Goal: Navigation & Orientation: Find specific page/section

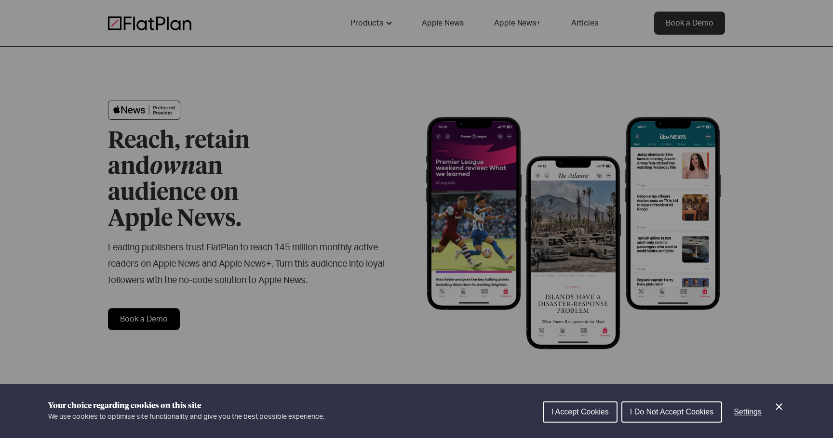
click at [272, 201] on div "Cookie preferences" at bounding box center [416, 219] width 833 height 438
click at [776, 405] on icon "Close Cookie Control" at bounding box center [778, 407] width 7 height 7
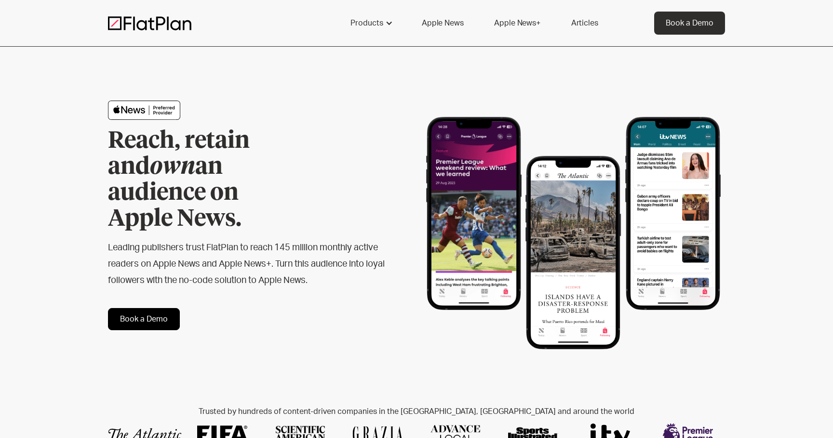
click at [808, 353] on div "Reach, retain and own an audience on Apple News. Leading publishers trust FlatP…" at bounding box center [416, 216] width 833 height 338
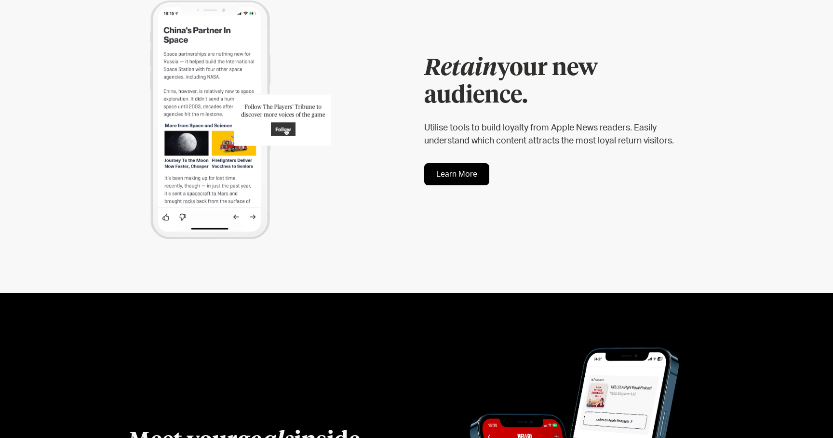
scroll to position [1170, 0]
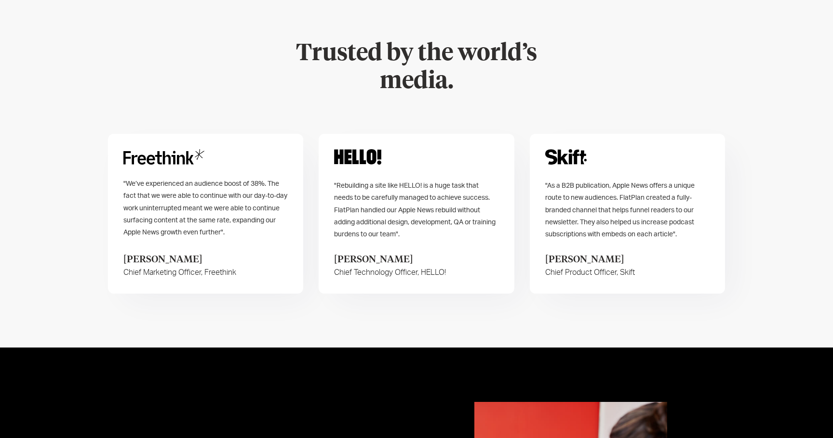
scroll to position [1894, 0]
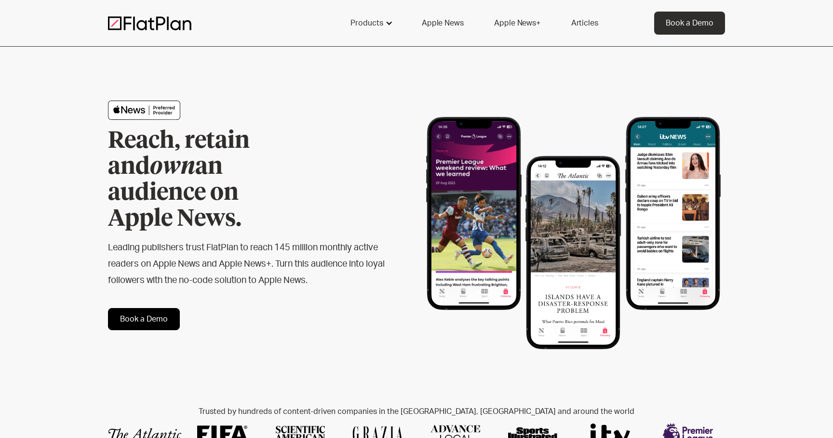
click at [380, 26] on div "Products" at bounding box center [366, 23] width 33 height 12
